Goal: Go to known website: Access a specific website the user already knows

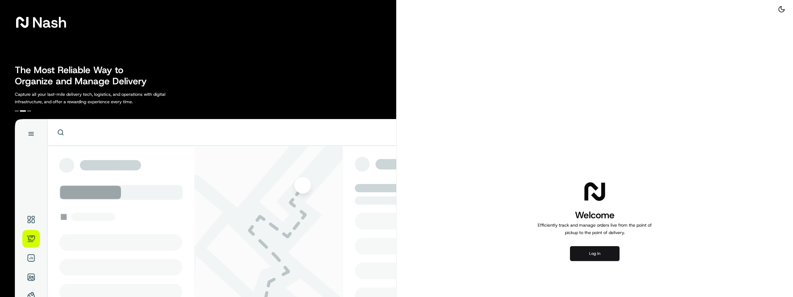
click at [594, 247] on button "Log in" at bounding box center [595, 253] width 50 height 15
click at [594, 249] on button "Log in" at bounding box center [595, 253] width 50 height 15
